Goal: Task Accomplishment & Management: Manage account settings

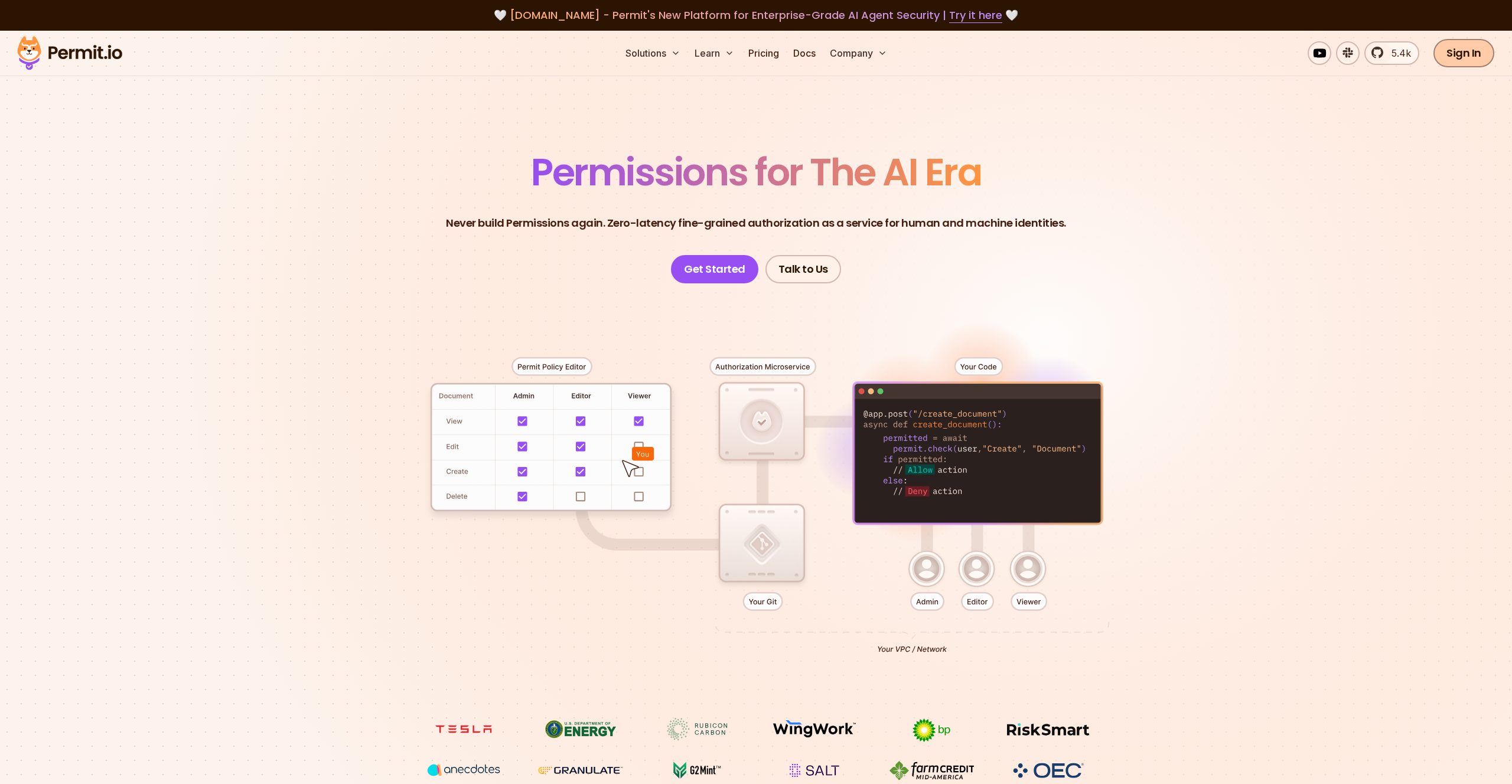
click at [1466, 54] on link "Sign In" at bounding box center [1464, 53] width 61 height 28
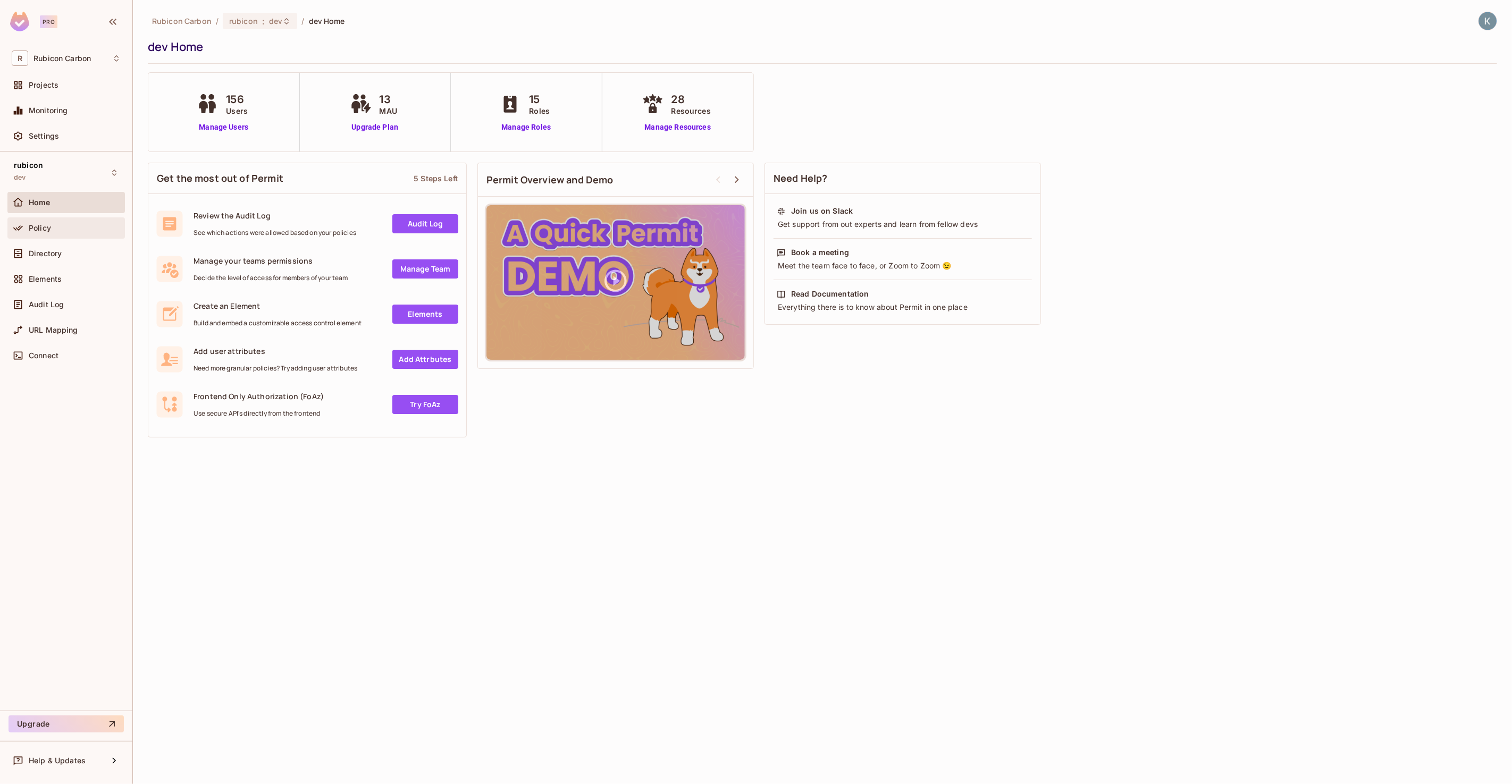
click at [47, 234] on div "Policy" at bounding box center [66, 228] width 117 height 21
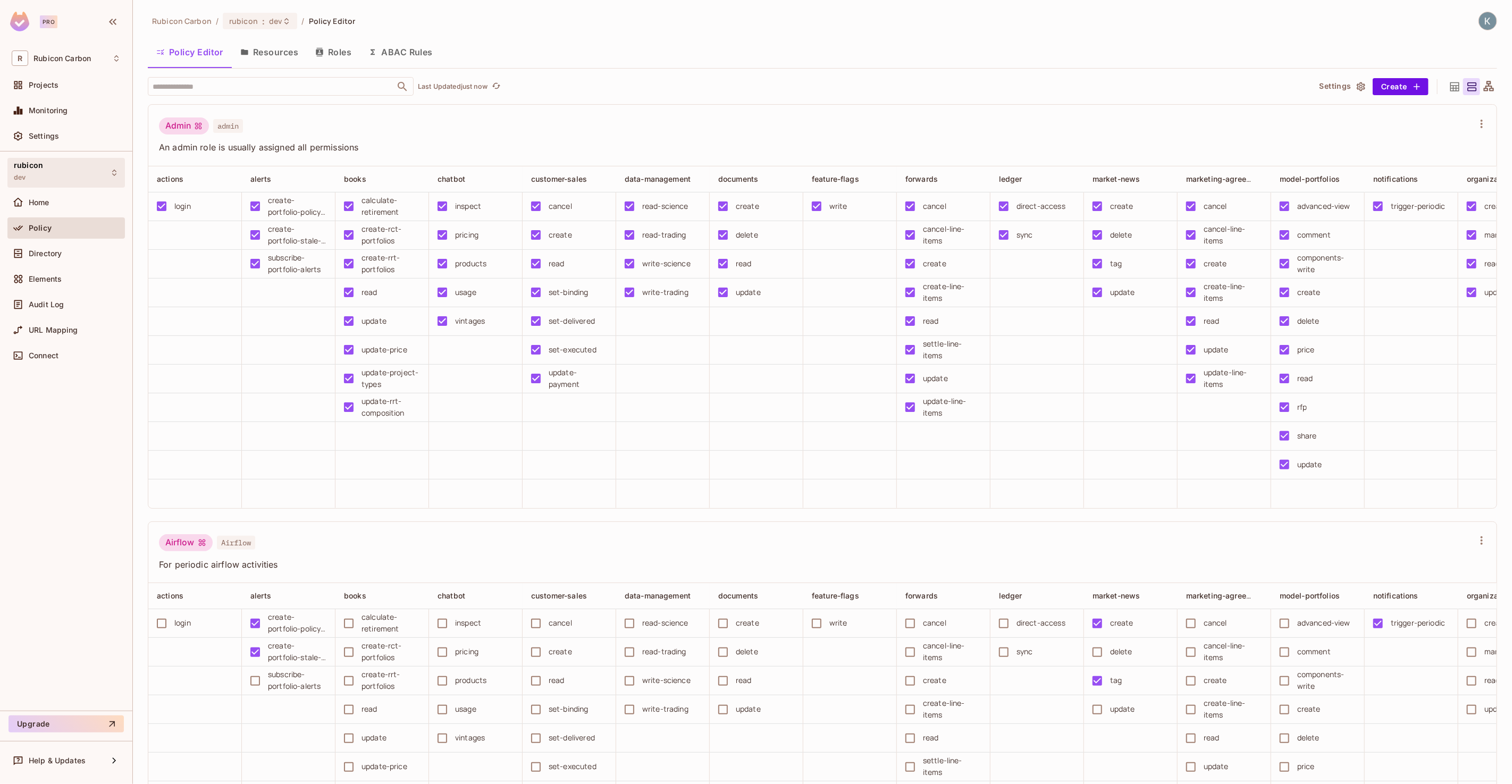
click at [104, 172] on div "rubicon dev" at bounding box center [66, 172] width 117 height 29
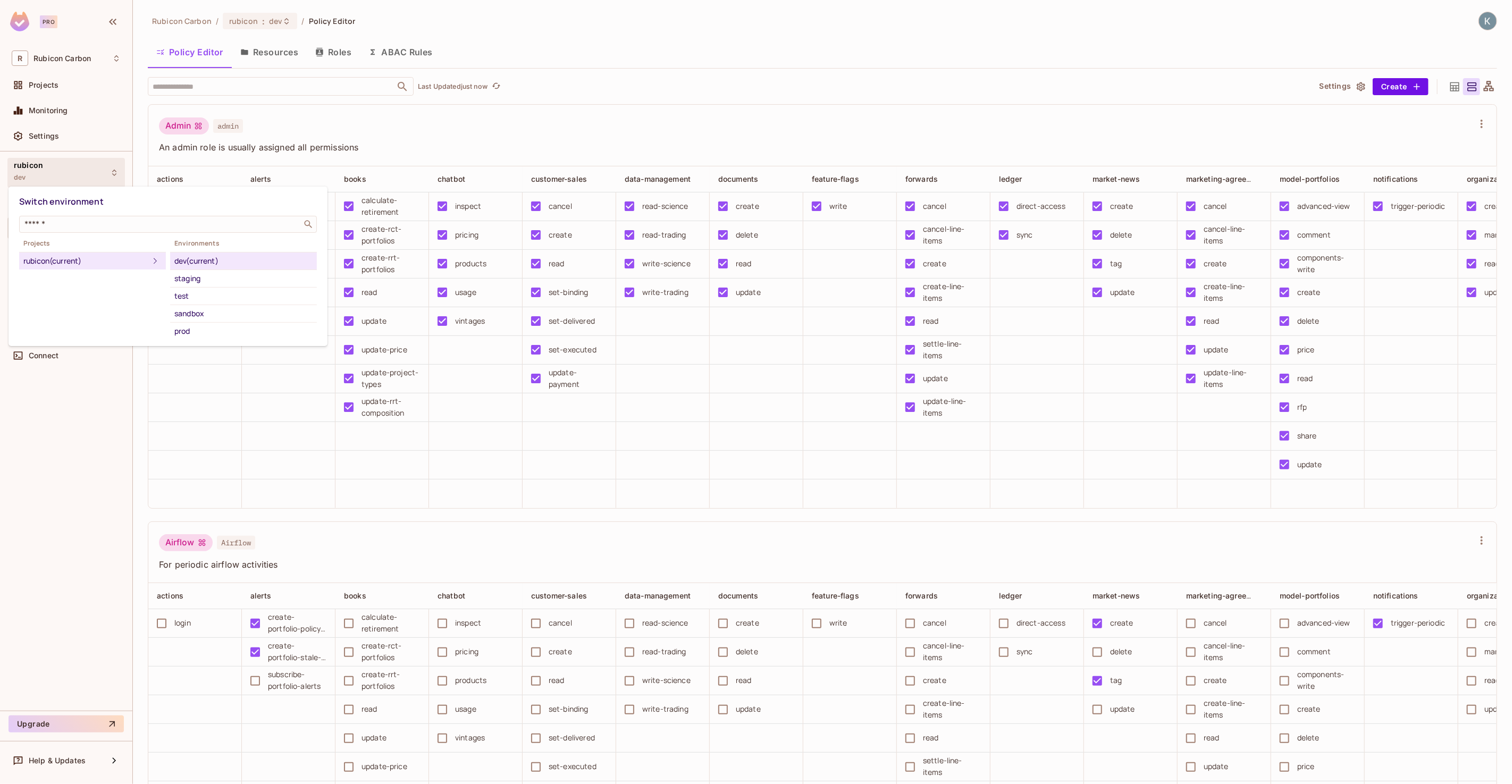
click at [104, 172] on div at bounding box center [756, 392] width 1512 height 784
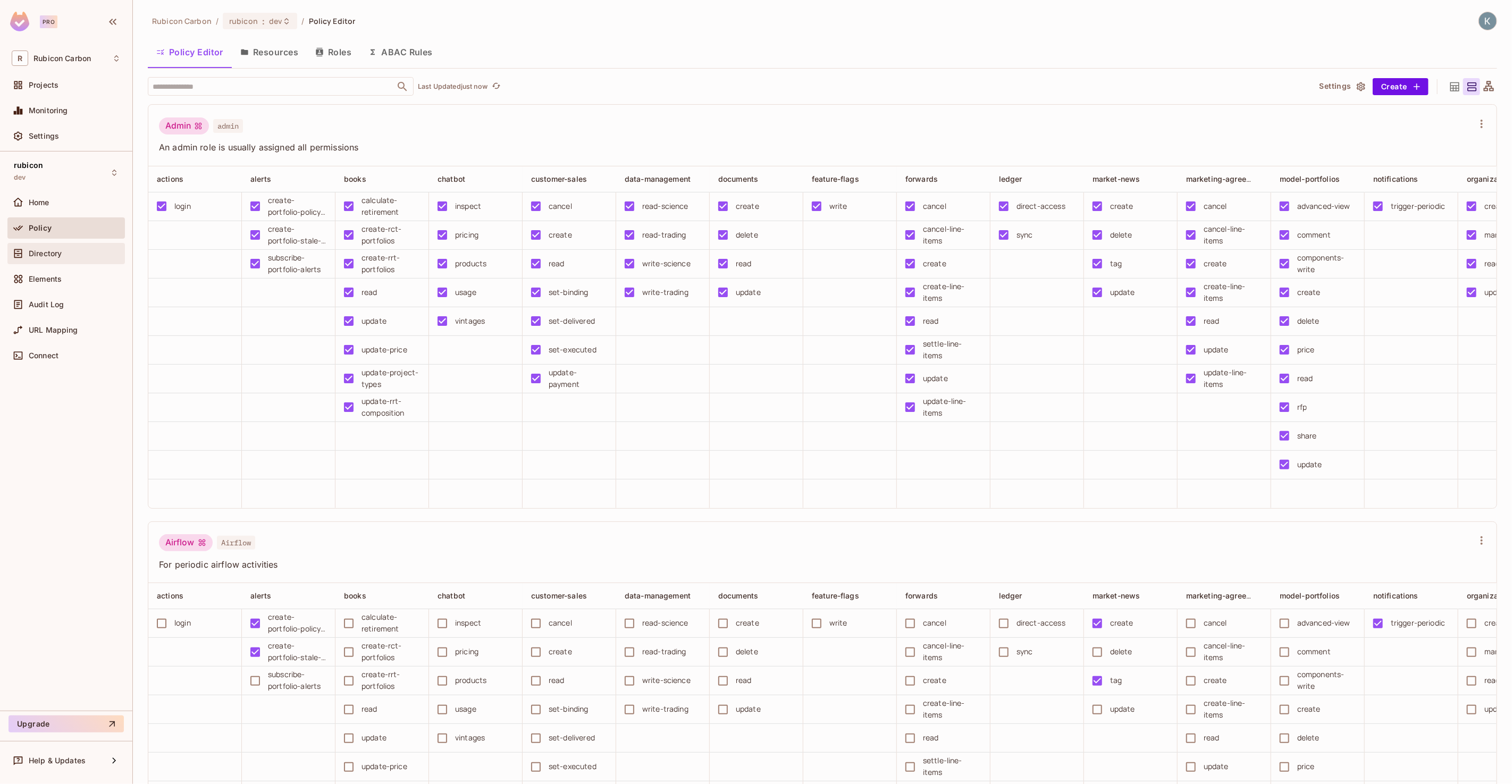
click at [44, 253] on span "Directory" at bounding box center [45, 253] width 33 height 8
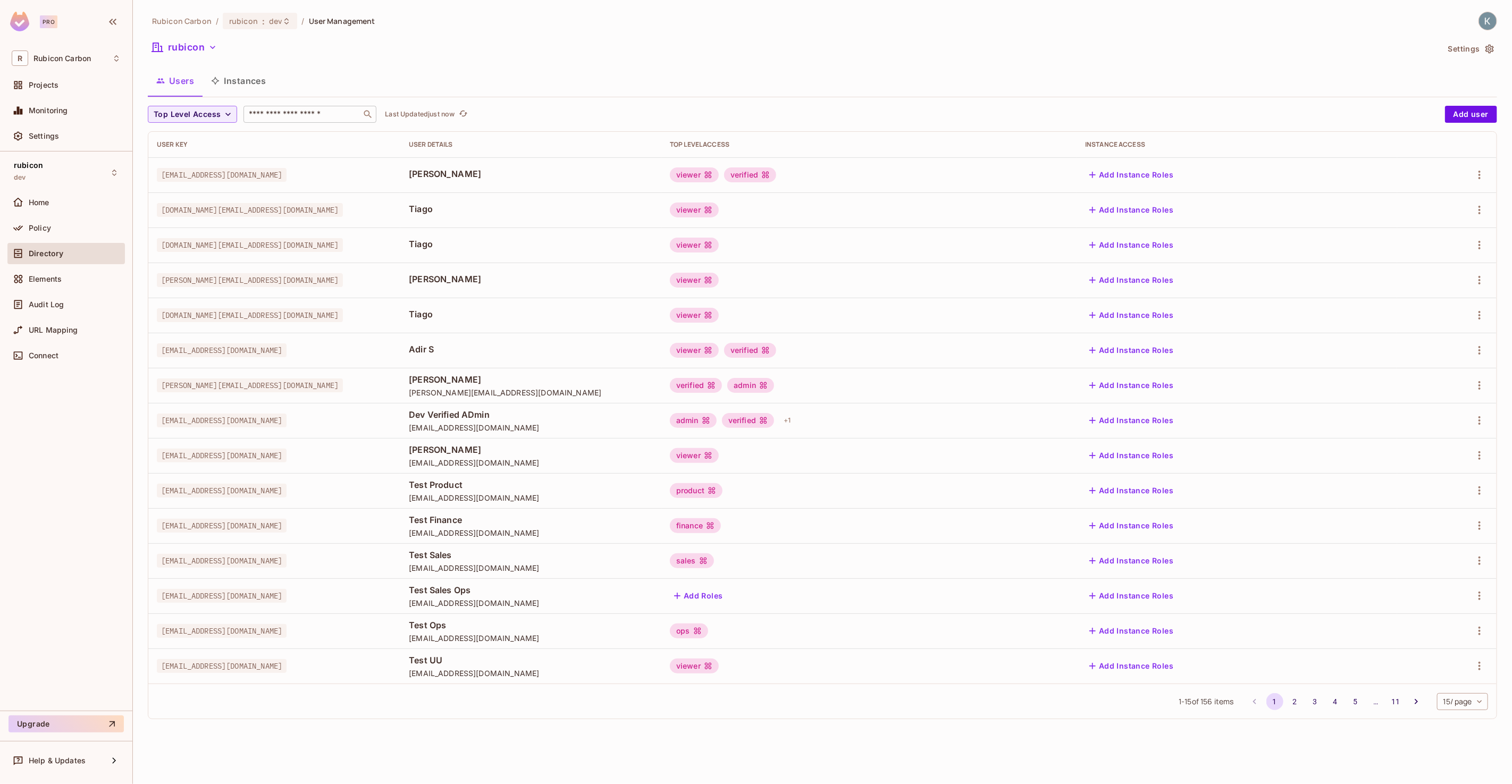
click at [307, 117] on input "text" at bounding box center [302, 114] width 111 height 10
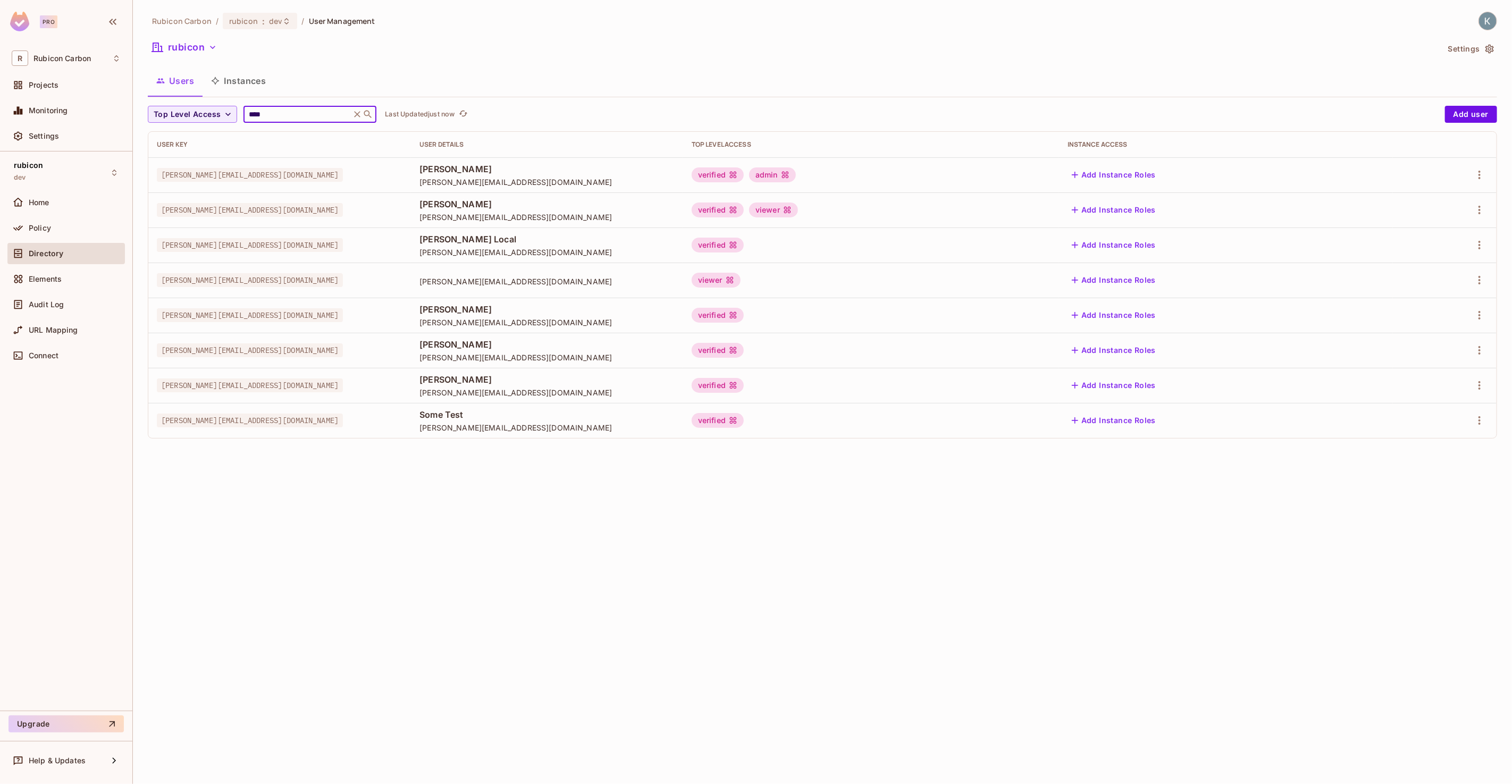
type input "****"
